Goal: Book appointment/travel/reservation

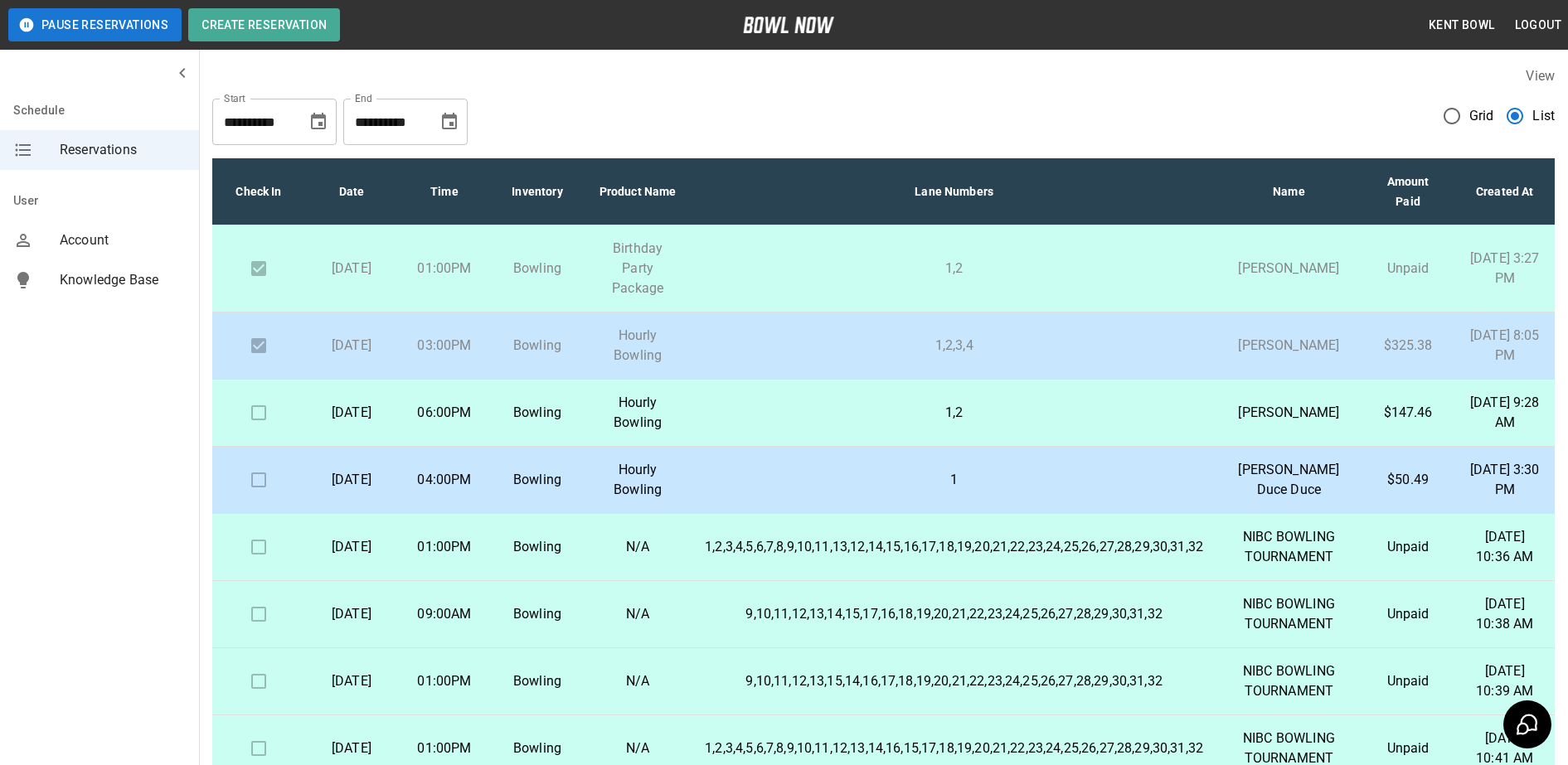
click at [908, 428] on td "1,2" at bounding box center [953, 412] width 525 height 67
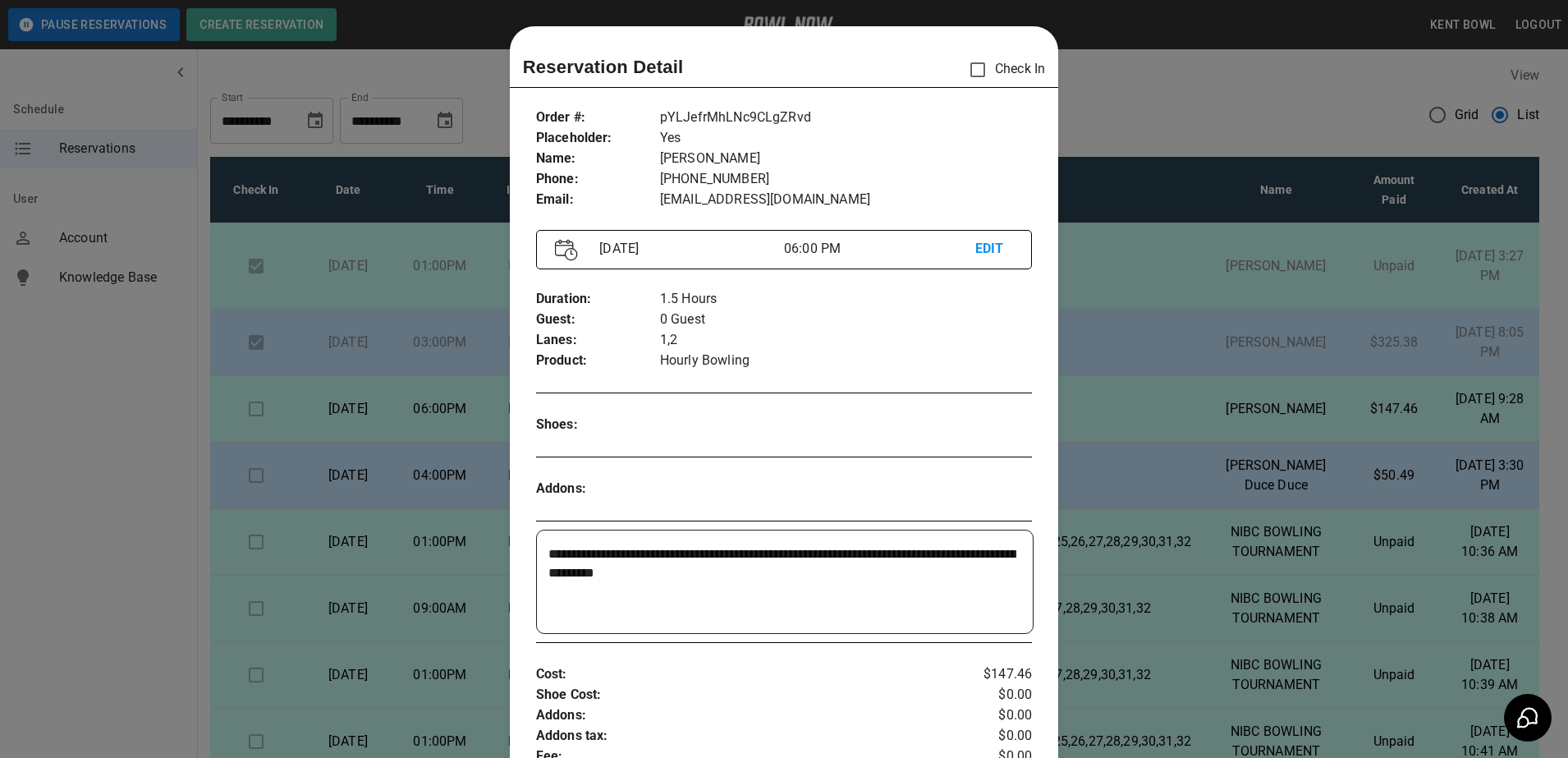
scroll to position [26, 0]
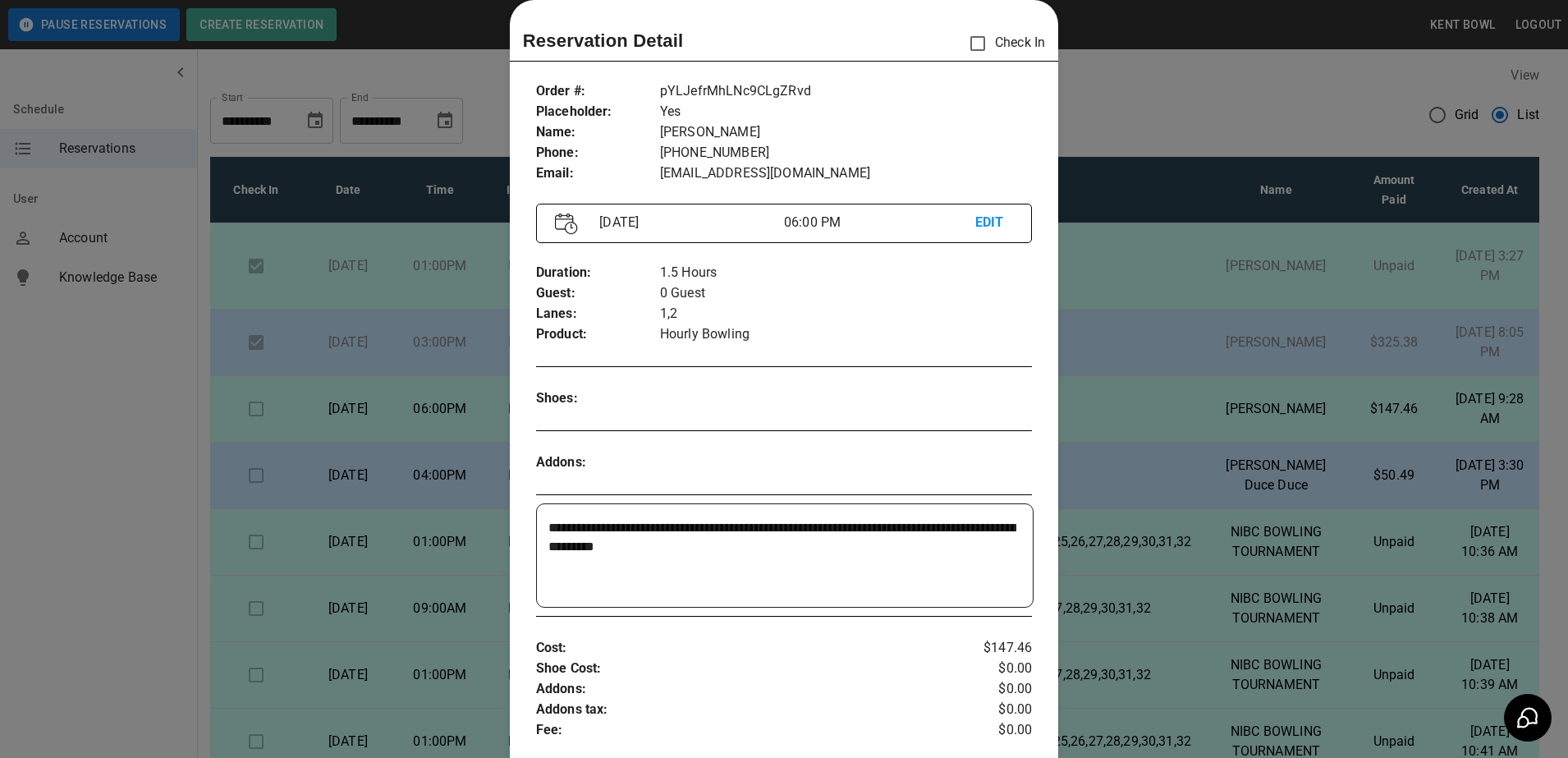
click at [68, 629] on div at bounding box center [784, 379] width 1568 height 758
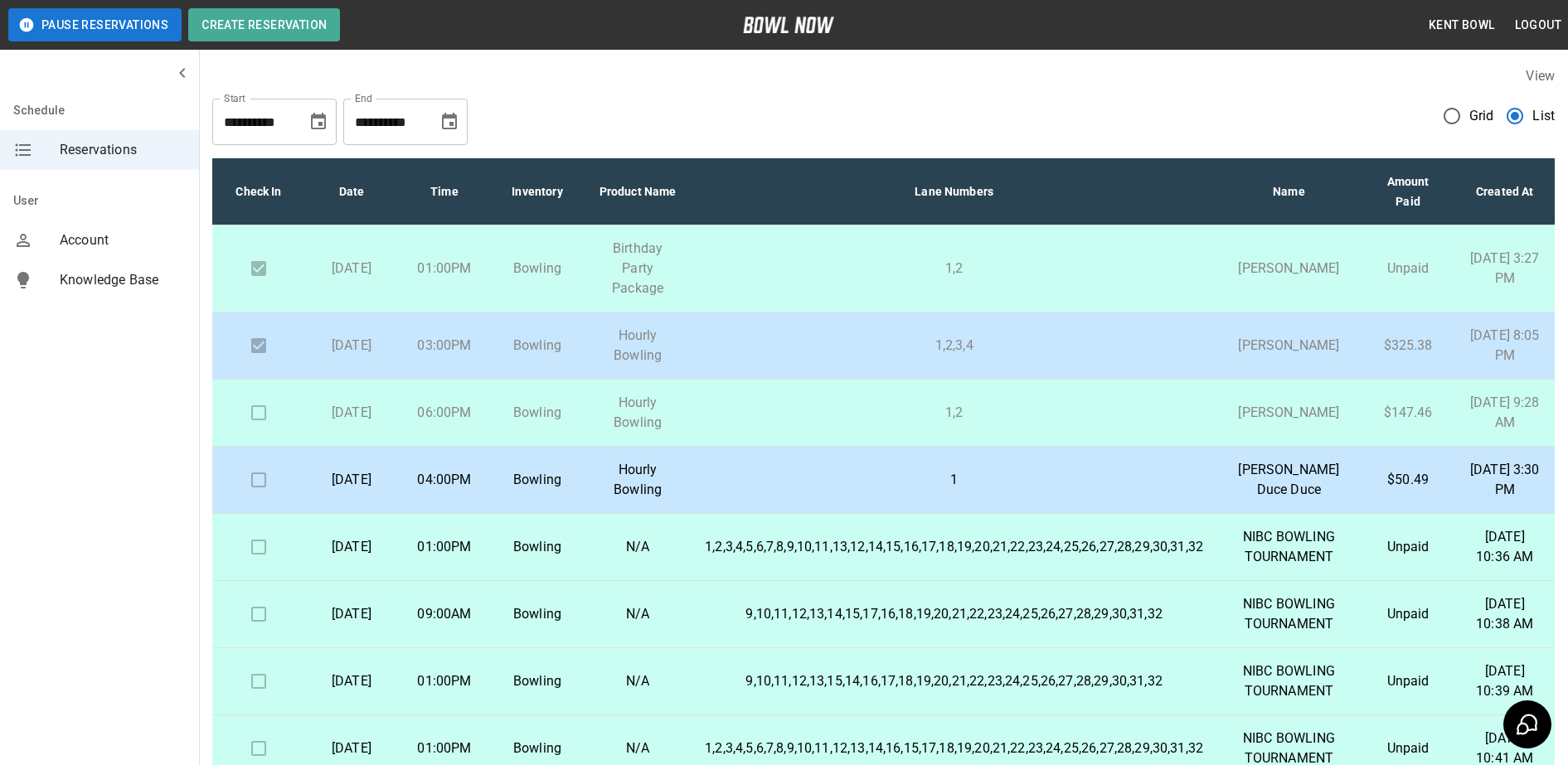
click at [264, 447] on td at bounding box center [259, 412] width 93 height 67
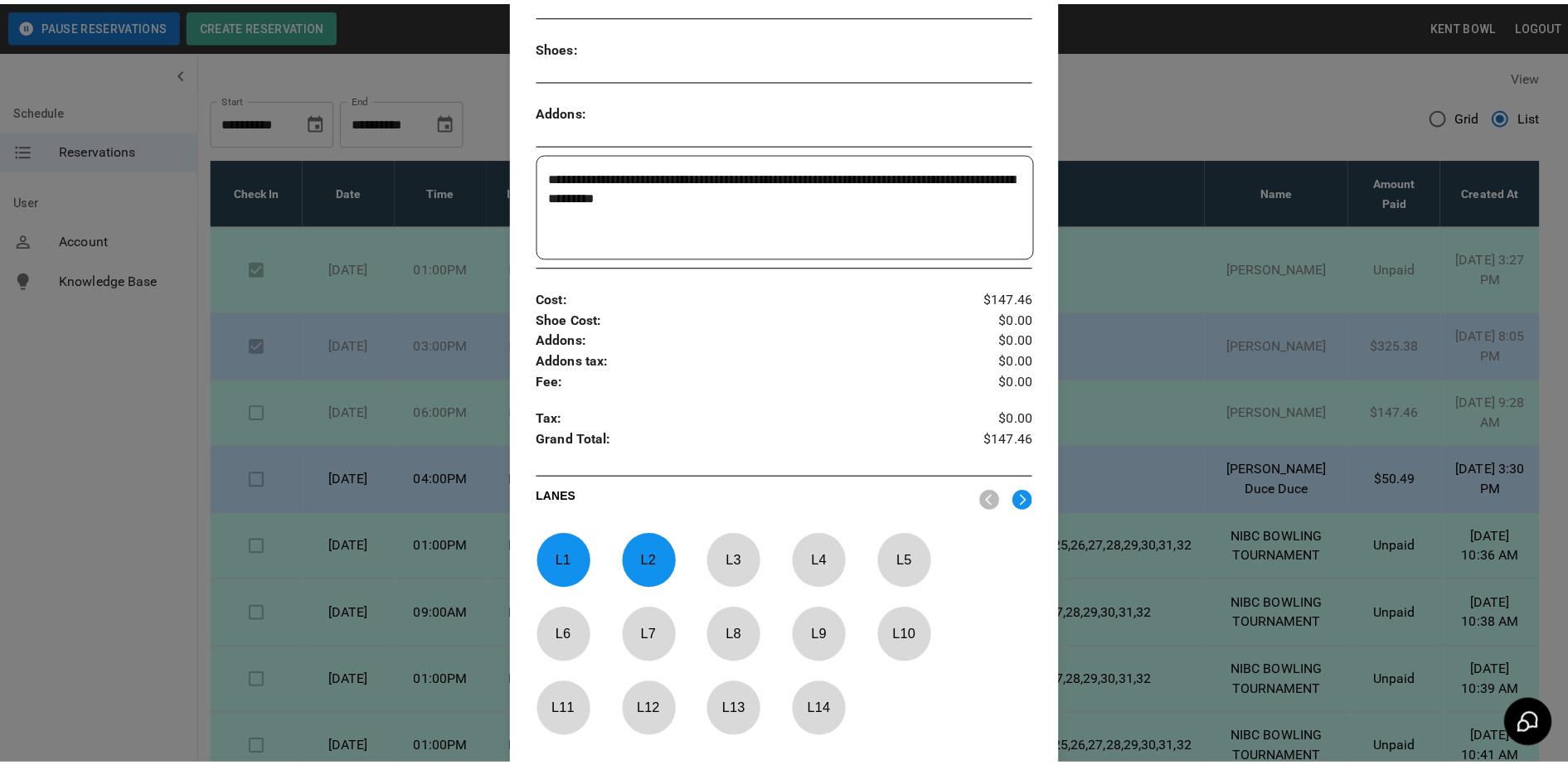
scroll to position [568, 0]
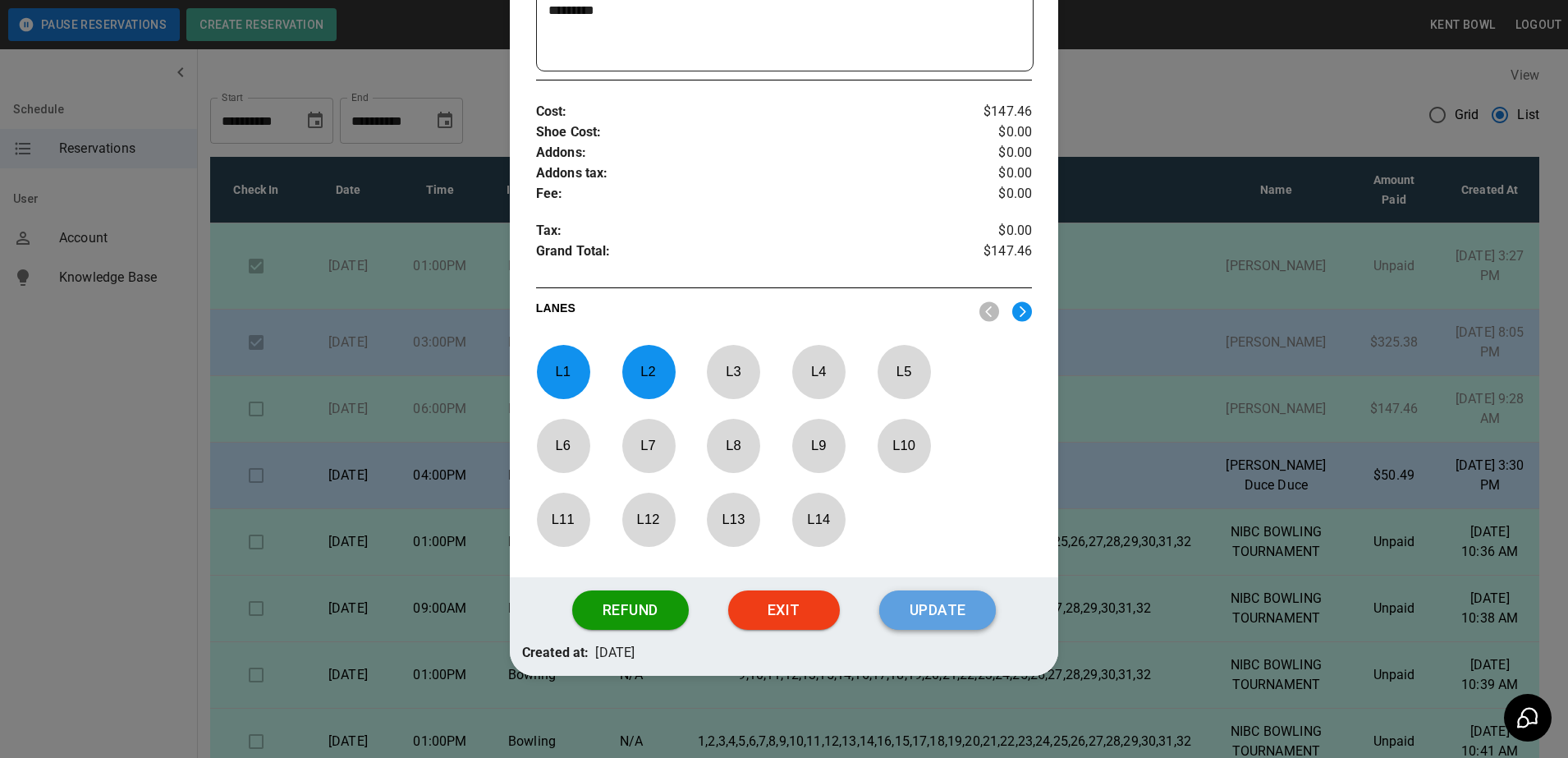
click at [956, 606] on button "Update" at bounding box center [938, 611] width 117 height 40
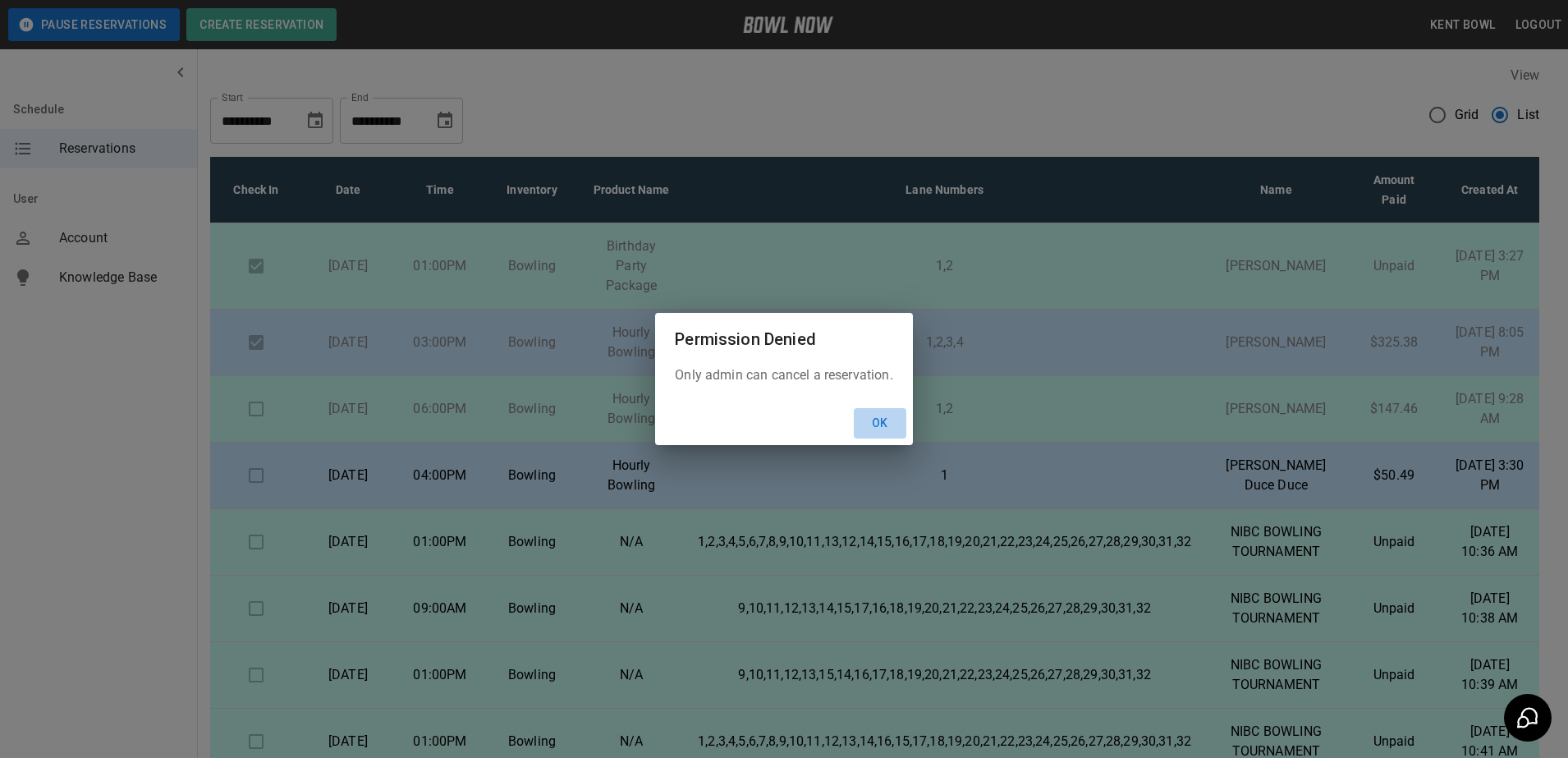
click at [874, 428] on button "Ok" at bounding box center [880, 423] width 53 height 30
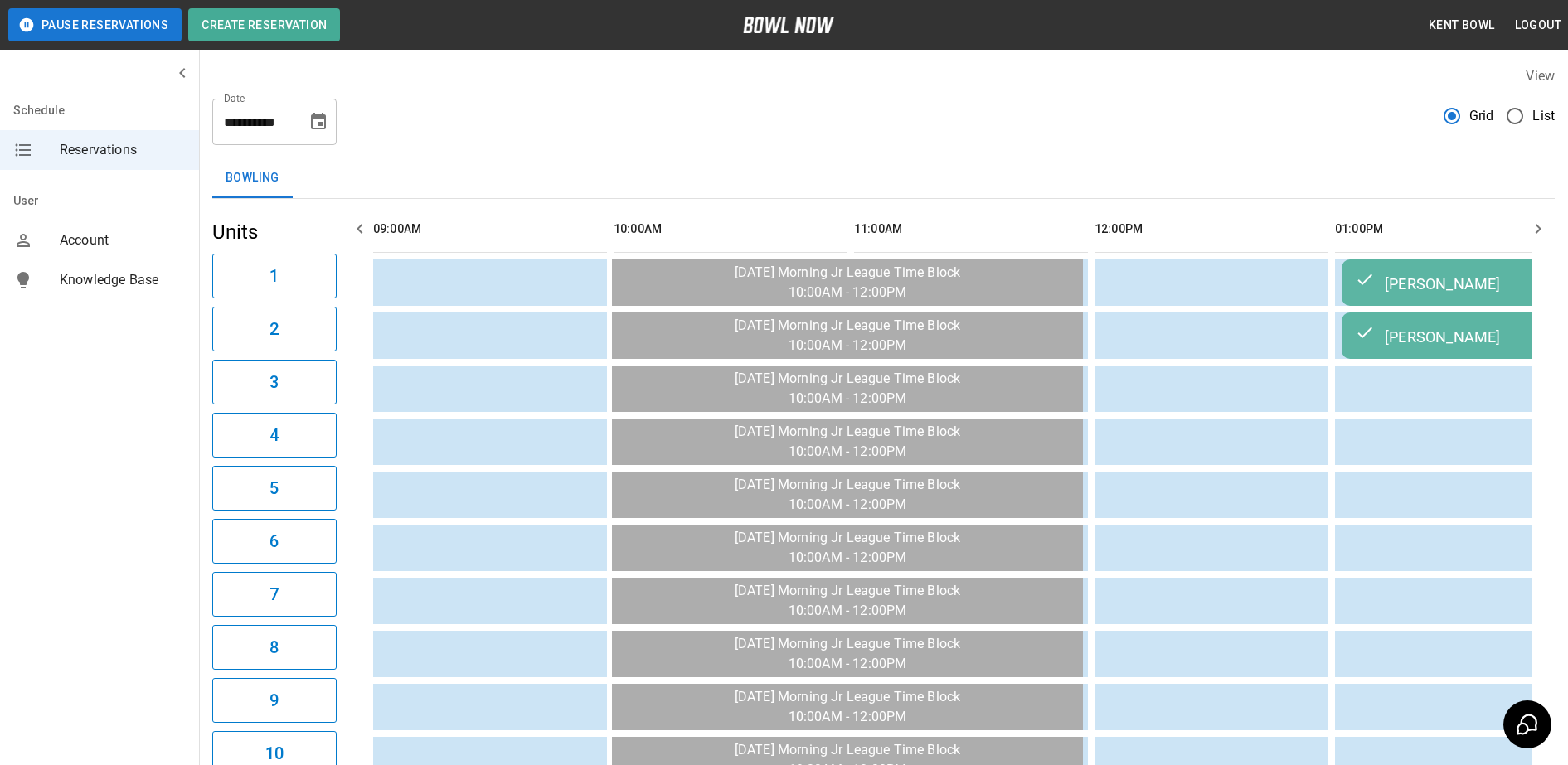
scroll to position [0, 2164]
